Goal: Task Accomplishment & Management: Complete application form

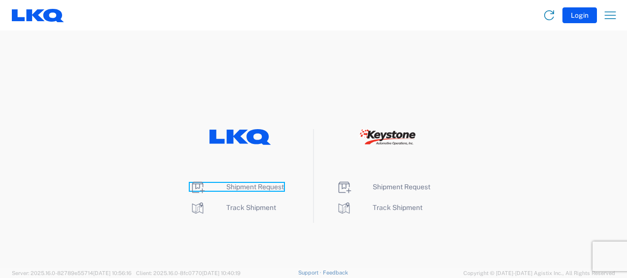
click at [251, 184] on span "Shipment Request" at bounding box center [255, 187] width 58 height 8
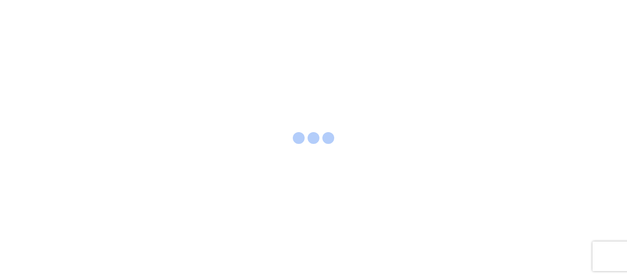
select select "FULL"
select select "LBS"
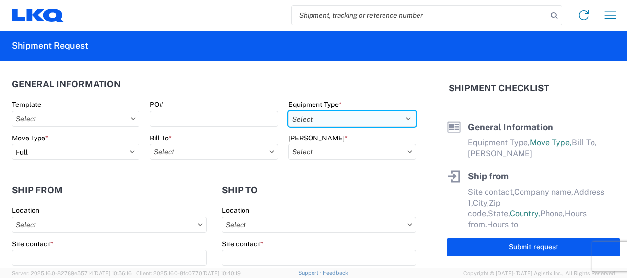
click at [388, 117] on select "Select 53’ Dry Van Flatbed Dropdeck (van) Lowboy (flatbed) Rail" at bounding box center [352, 119] width 128 height 16
select select "STDV"
click at [288, 111] on select "Select 53’ Dry Van Flatbed Dropdeck (van) Lowboy (flatbed) Rail" at bounding box center [352, 119] width 128 height 16
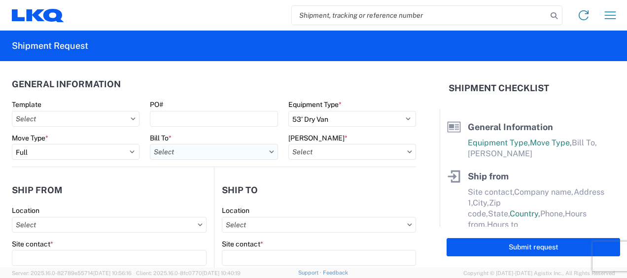
click at [220, 152] on input "Bill To *" at bounding box center [214, 152] width 128 height 16
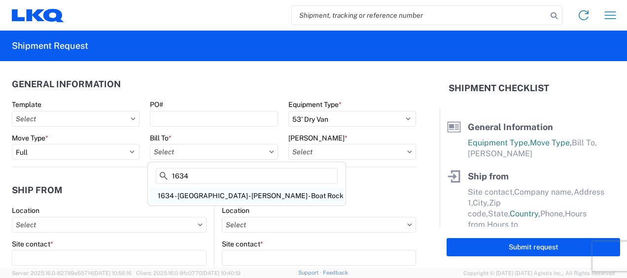
type input "1634"
click at [222, 196] on div "1634 - [GEOGRAPHIC_DATA] - [PERSON_NAME] - Boat Rock" at bounding box center [247, 196] width 194 height 16
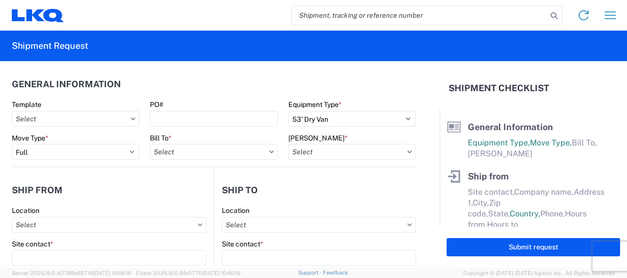
type input "1634 - [GEOGRAPHIC_DATA] - [PERSON_NAME] - Boat Rock"
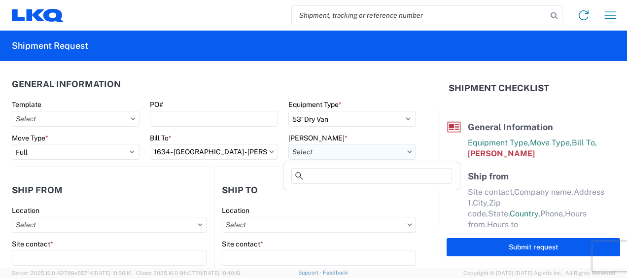
click at [381, 152] on input "[PERSON_NAME] *" at bounding box center [352, 152] width 128 height 16
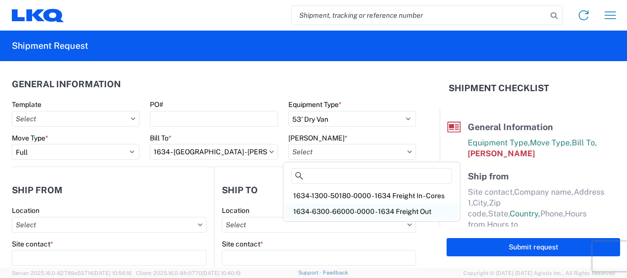
click at [379, 210] on div "1634-6300-66000-0000 - 1634 Freight Out" at bounding box center [372, 212] width 173 height 16
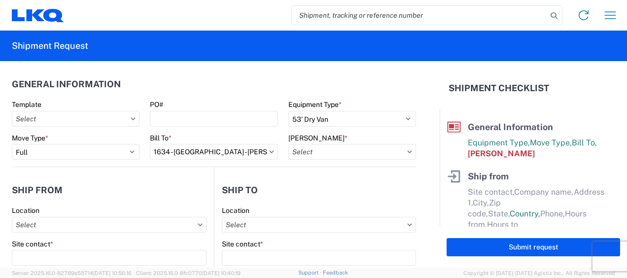
type input "1634-6300-66000-0000 - 1634 Freight Out"
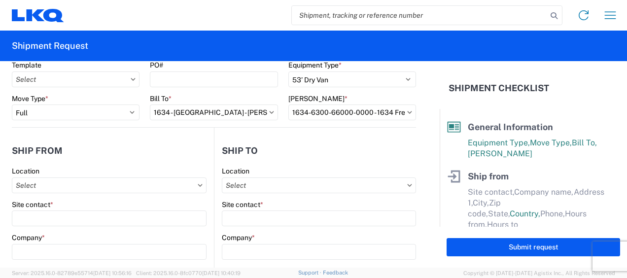
scroll to position [49, 0]
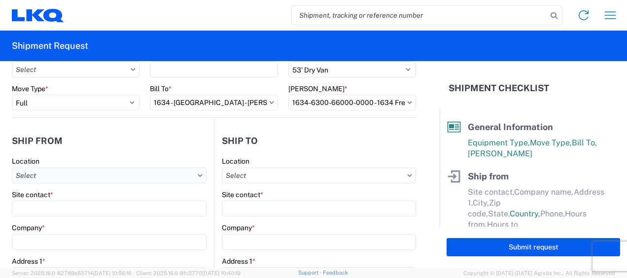
click at [88, 174] on input "Location" at bounding box center [109, 176] width 195 height 16
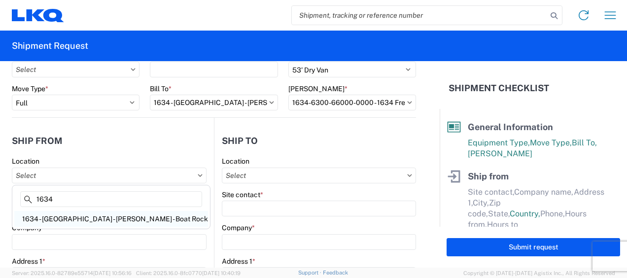
type input "1634"
click at [82, 219] on div "1634 - [GEOGRAPHIC_DATA] - [PERSON_NAME] - Boat Rock" at bounding box center [111, 219] width 194 height 16
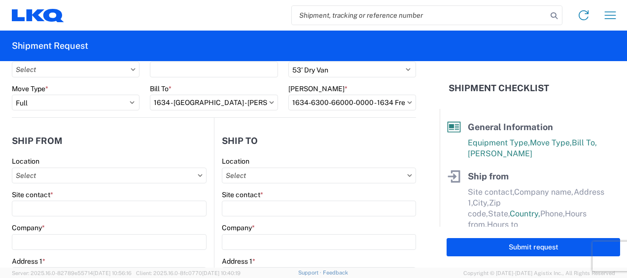
type input "1634 - [GEOGRAPHIC_DATA] - [PERSON_NAME] - Boat Rock"
type input "LKQ Corporation"
type input "[STREET_ADDRESS]"
type input "[GEOGRAPHIC_DATA]"
type input "30336"
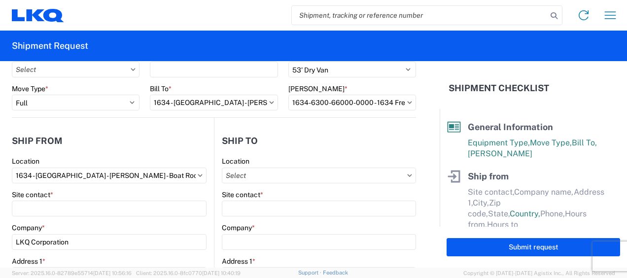
select select "GA"
select select "US"
type input "[PHONE_NUMBER]"
type input "00:00"
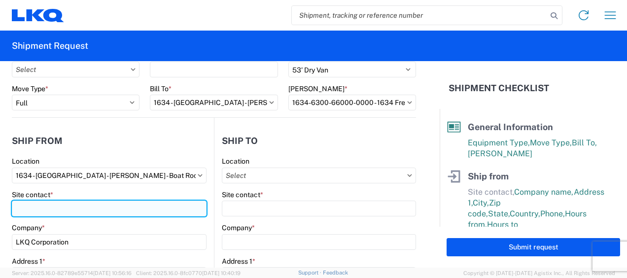
click at [39, 212] on input "Site contact *" at bounding box center [109, 209] width 195 height 16
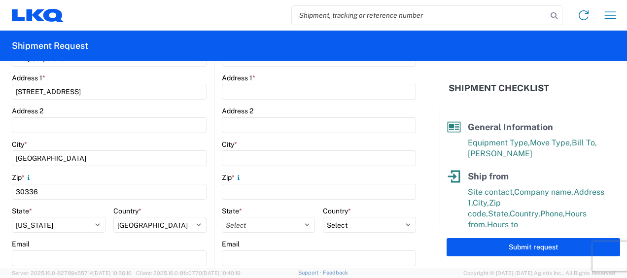
scroll to position [247, 0]
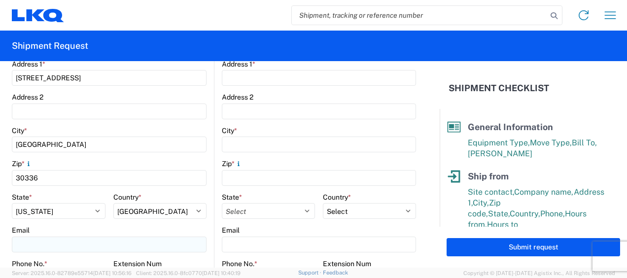
type input "[PERSON_NAME]"
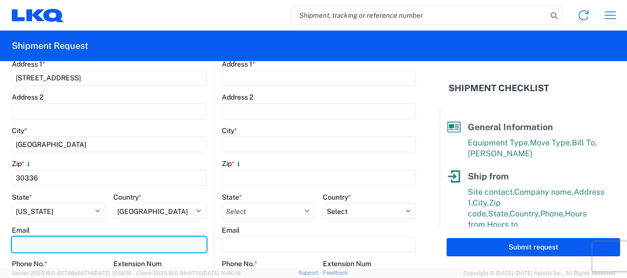
click at [45, 243] on input "Email" at bounding box center [109, 245] width 195 height 16
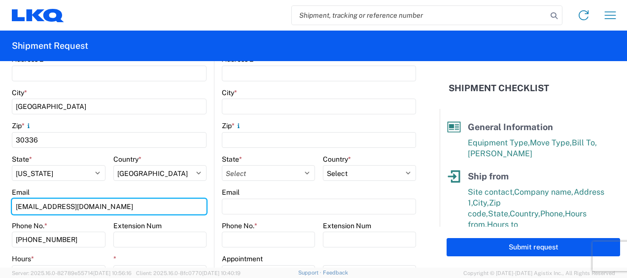
scroll to position [296, 0]
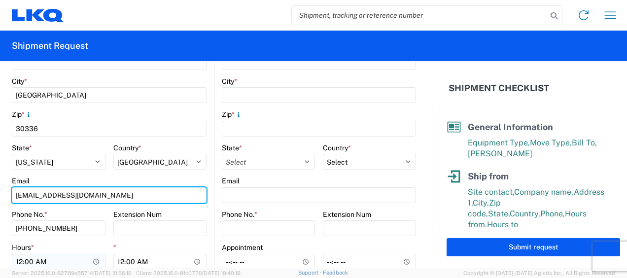
type input "[EMAIL_ADDRESS][DOMAIN_NAME]"
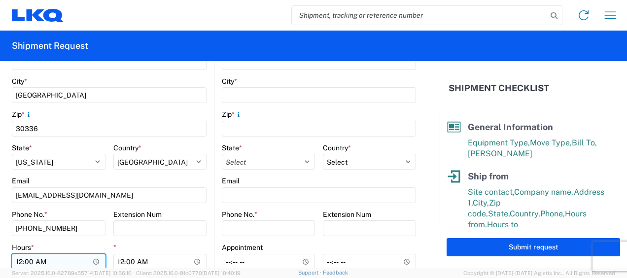
click at [18, 263] on input "00:00" at bounding box center [59, 262] width 94 height 16
type input "07:00"
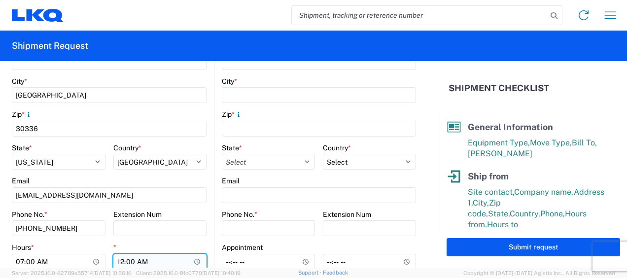
click at [119, 261] on input "00:00" at bounding box center [160, 262] width 94 height 16
click at [141, 263] on input "01:00" at bounding box center [160, 262] width 94 height 16
type input "13:00"
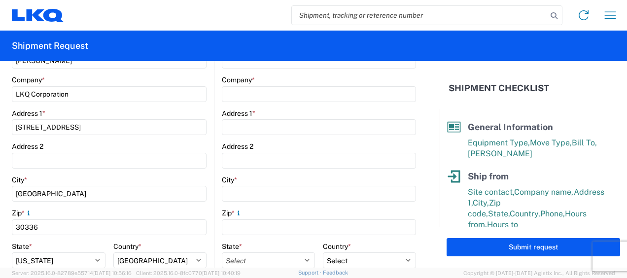
scroll to position [99, 0]
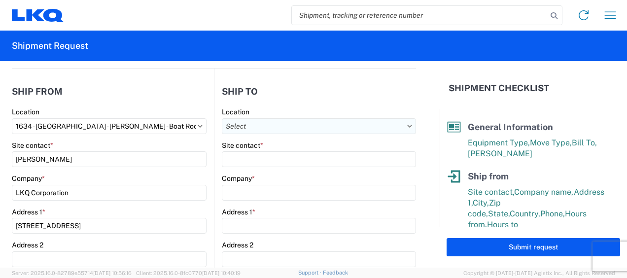
click at [330, 124] on input "Location" at bounding box center [319, 126] width 194 height 16
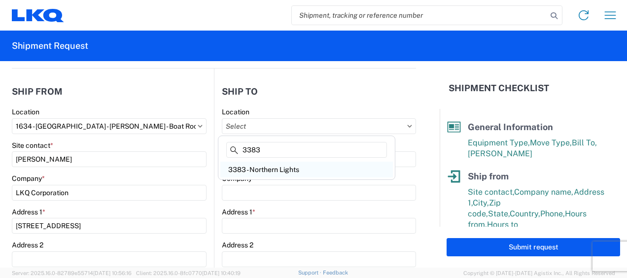
type input "3383"
click at [268, 168] on div "3383 - Northern Lights" at bounding box center [306, 170] width 173 height 16
type input "3383 - Northern Lights"
type input "[PERSON_NAME]"
type input "LKQ Corporation"
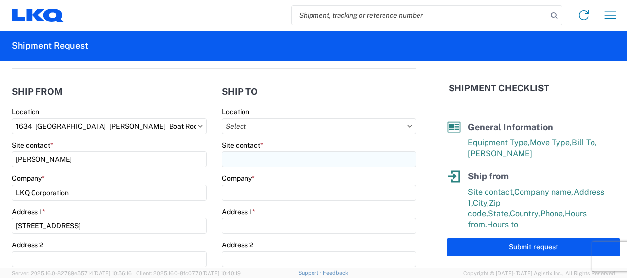
type input "[STREET_ADDRESS]"
type input "[GEOGRAPHIC_DATA]"
type input "49319"
type input "[EMAIL_ADDRESS][DOMAIN_NAME]"
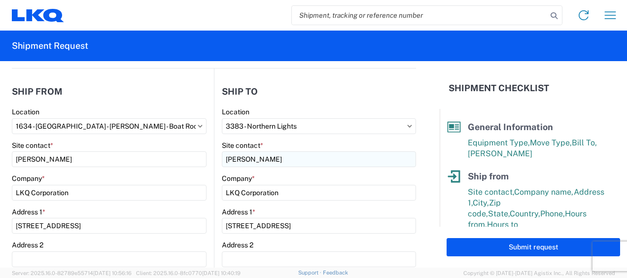
select select "MI"
select select "US"
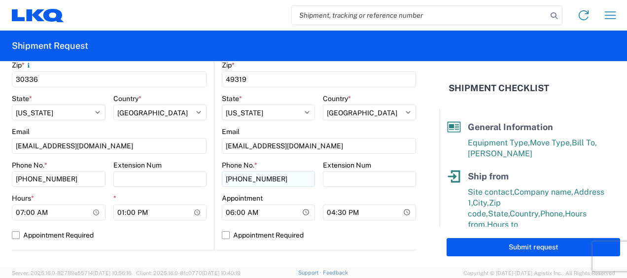
scroll to position [444, 0]
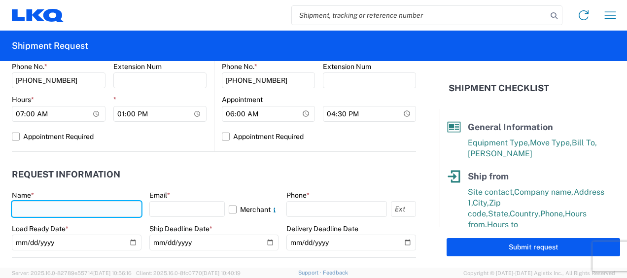
click at [39, 206] on input "text" at bounding box center [77, 209] width 130 height 16
type input "[PERSON_NAME]"
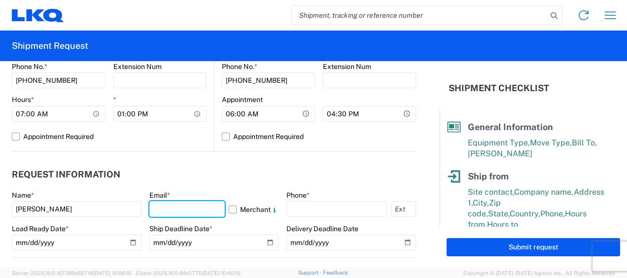
click at [189, 207] on input "text" at bounding box center [187, 209] width 76 height 16
type input "[EMAIL_ADDRESS][DOMAIN_NAME]"
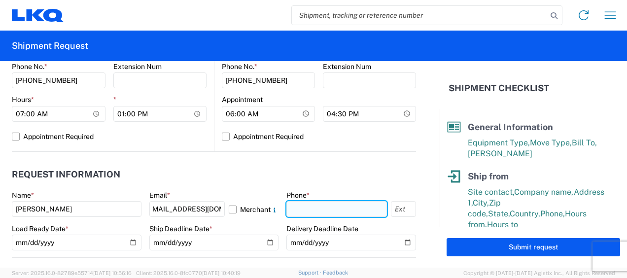
scroll to position [0, 0]
click at [344, 208] on input "text" at bounding box center [336, 209] width 101 height 16
type input "6783998501"
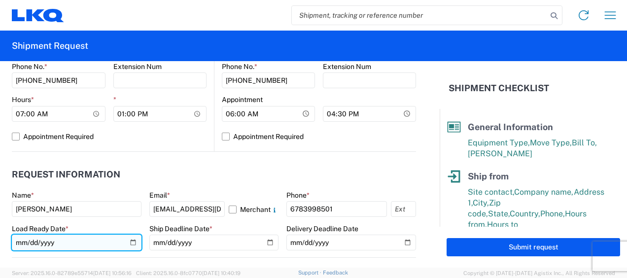
click at [23, 241] on input "date" at bounding box center [77, 243] width 130 height 16
type input "[DATE]"
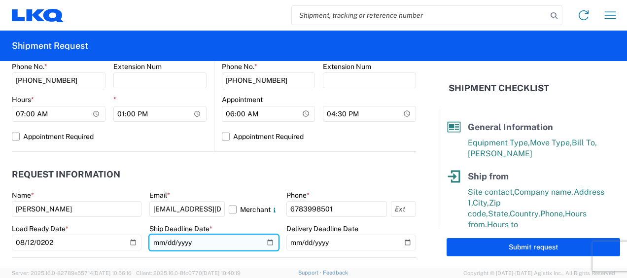
click at [159, 242] on input "date" at bounding box center [214, 243] width 130 height 16
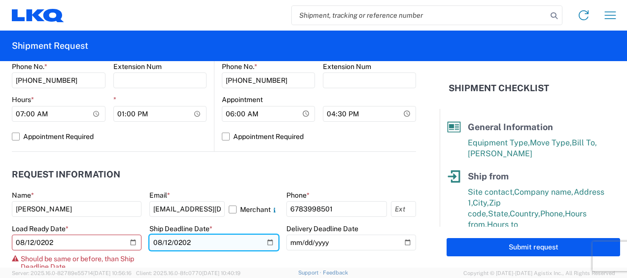
type input "[DATE]"
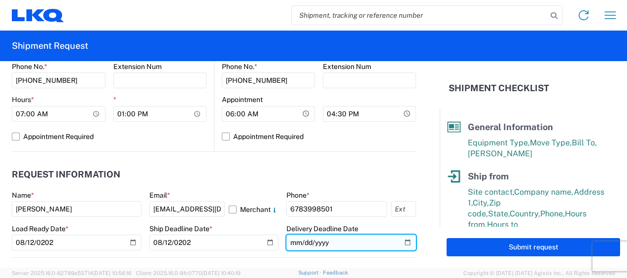
click at [293, 239] on input "date" at bounding box center [351, 243] width 130 height 16
type input "[DATE]"
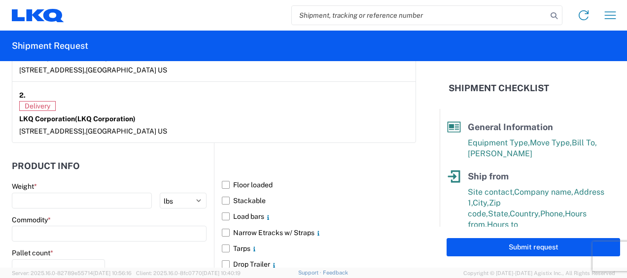
scroll to position [838, 0]
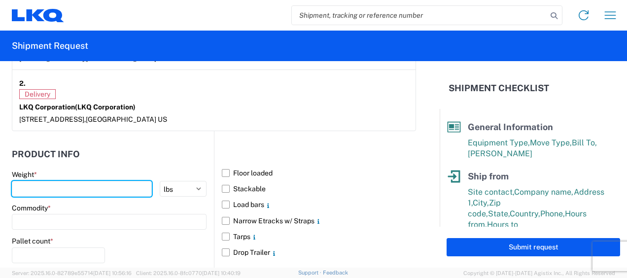
click at [139, 182] on input "number" at bounding box center [82, 189] width 140 height 16
type input "24000"
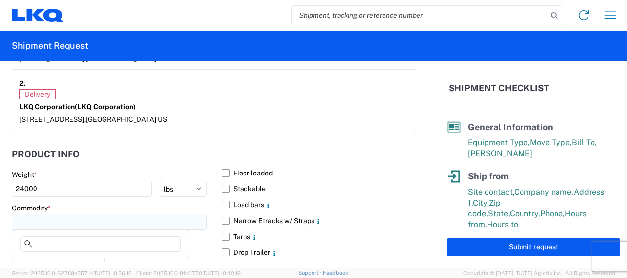
click at [122, 221] on input at bounding box center [109, 222] width 195 height 16
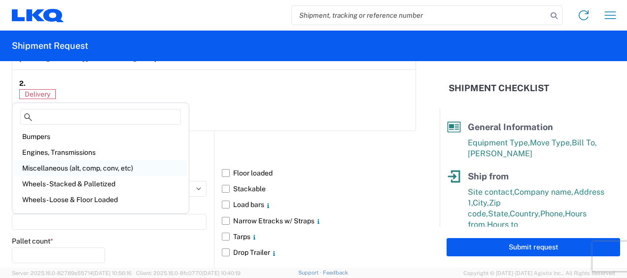
scroll to position [49, 0]
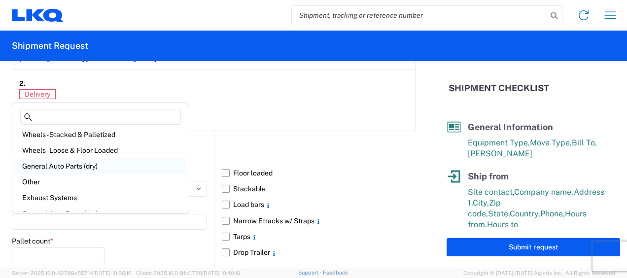
click at [64, 165] on div "General Auto Parts (dry)" at bounding box center [100, 166] width 173 height 16
type input "General Auto Parts (dry)"
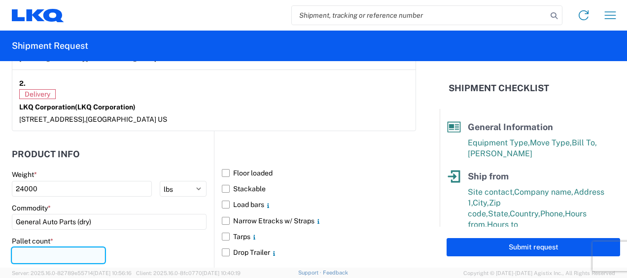
click at [71, 252] on input "number" at bounding box center [58, 256] width 93 height 16
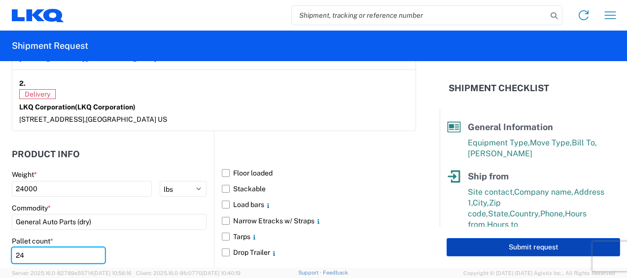
type input "24"
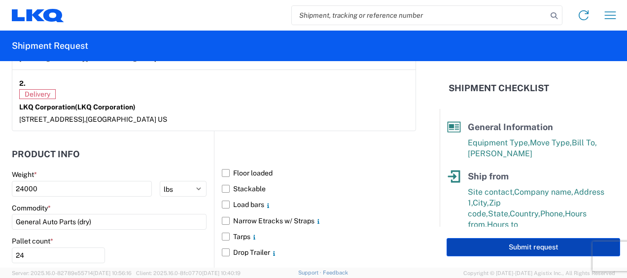
click at [526, 245] on button "Submit request" at bounding box center [534, 247] width 174 height 18
select select "US"
